Goal: Information Seeking & Learning: Learn about a topic

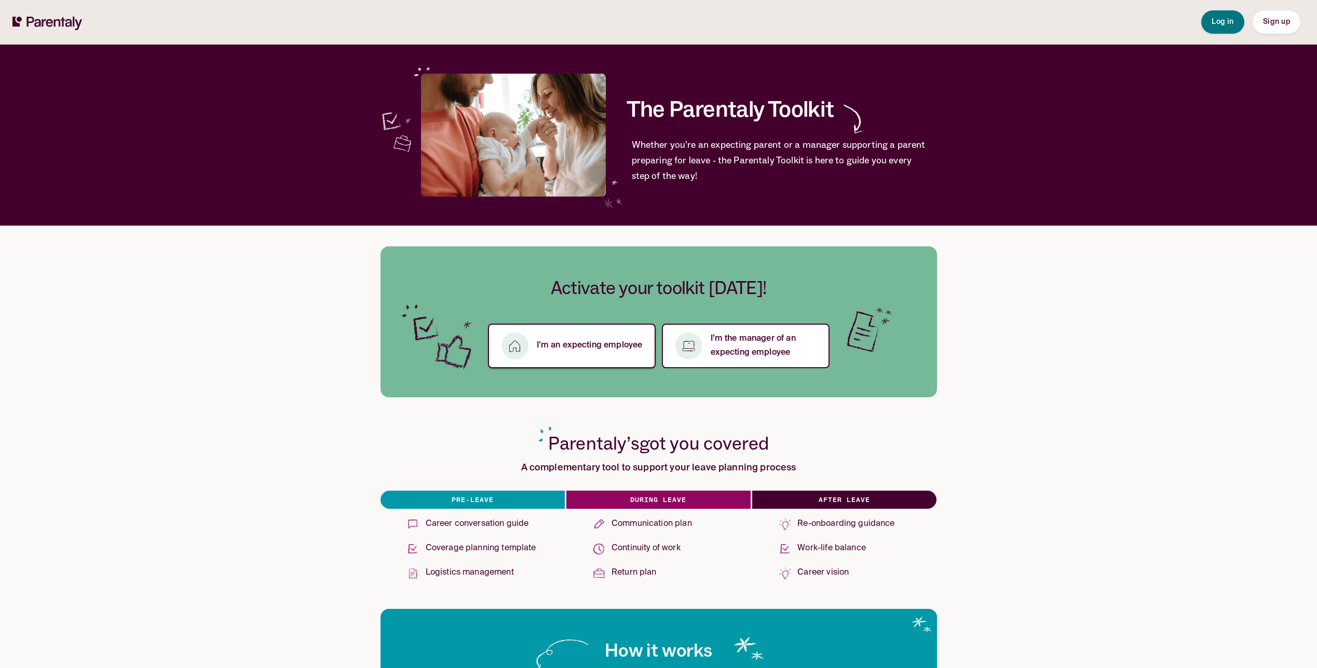
click at [589, 347] on p "I’m an expecting employee" at bounding box center [590, 346] width 106 height 14
